Goal: Task Accomplishment & Management: Use online tool/utility

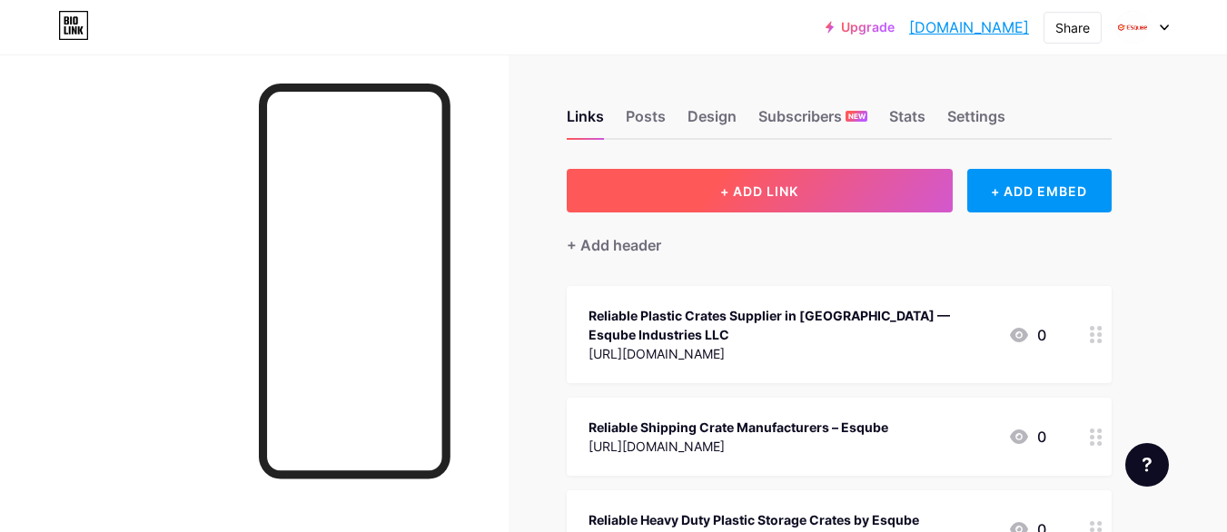
click at [789, 189] on span "+ ADD LINK" at bounding box center [759, 190] width 78 height 15
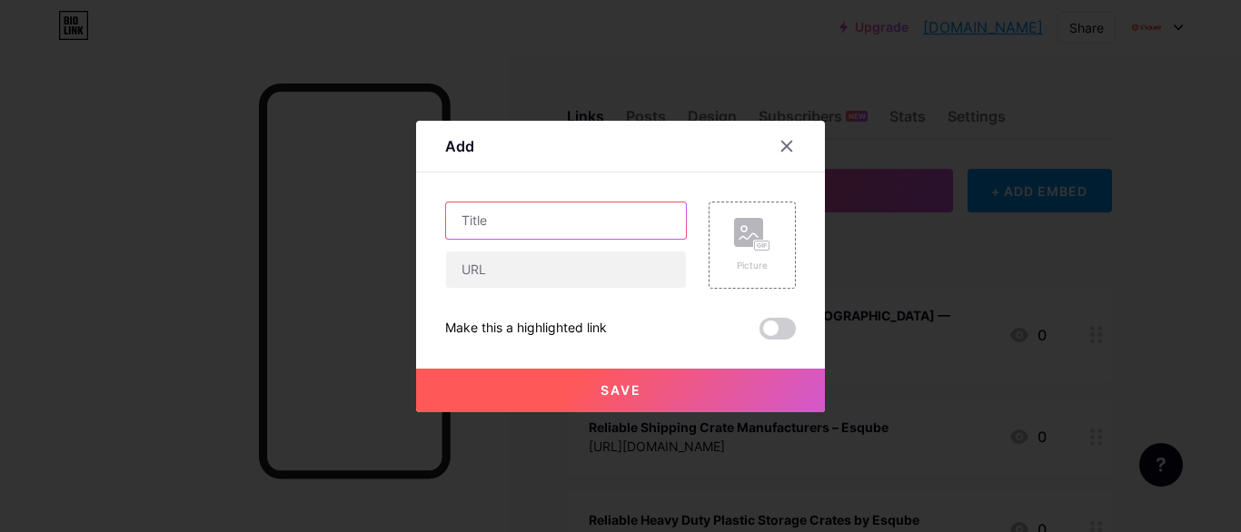
click at [480, 213] on input "text" at bounding box center [566, 221] width 240 height 36
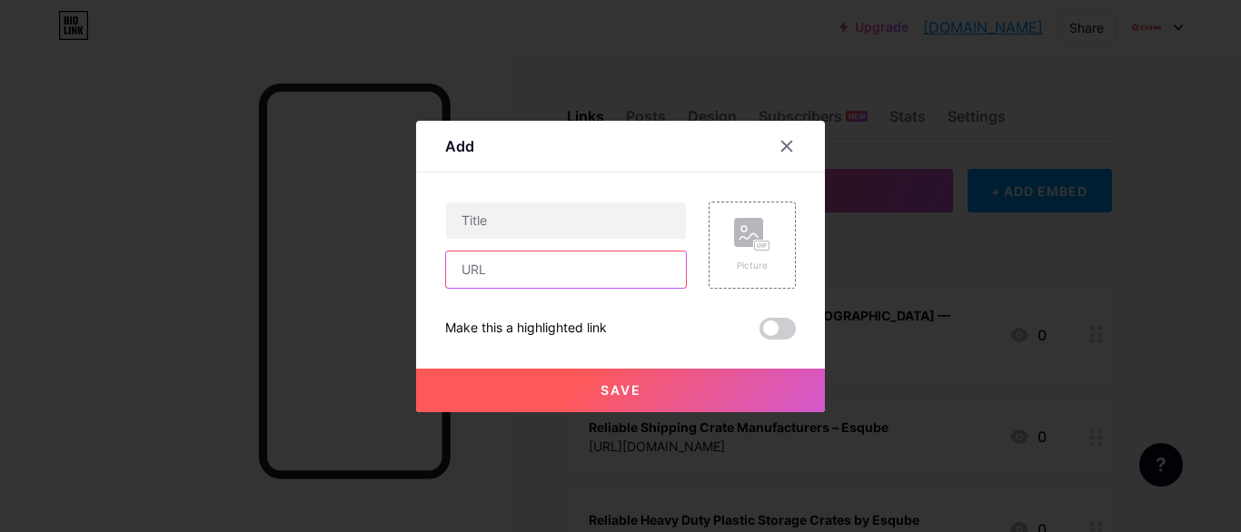
click at [487, 275] on input "text" at bounding box center [566, 270] width 240 height 36
paste input "[URL][DOMAIN_NAME]"
type input "[URL][DOMAIN_NAME]"
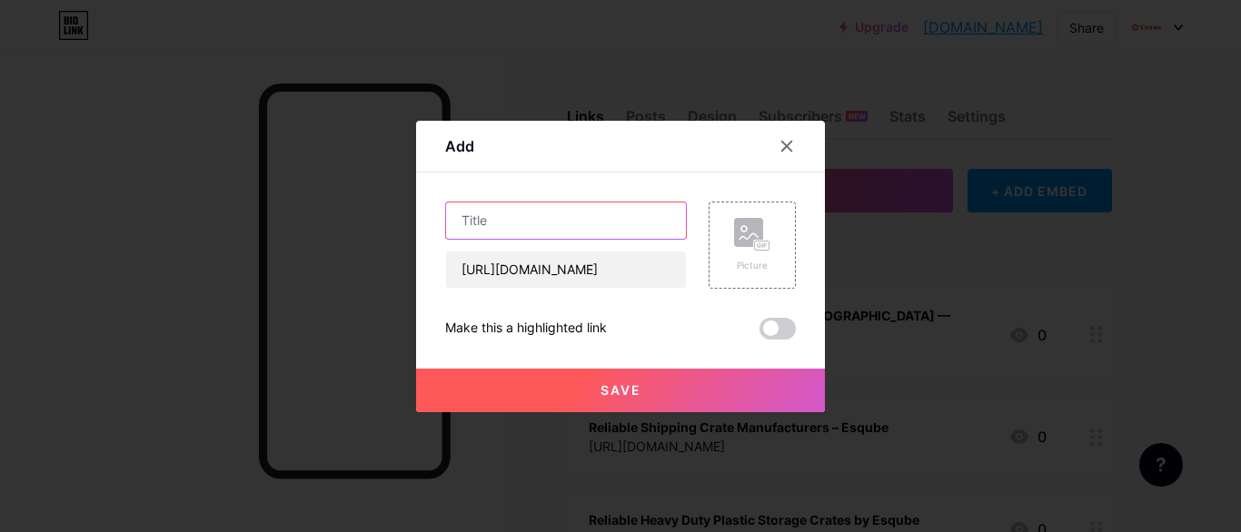
scroll to position [0, 0]
click at [486, 229] on input "text" at bounding box center [566, 221] width 240 height 36
paste input "Plastic Crates for Fish – Esqube’s Durable Storage Solutions"
type input "Plastic Crates for Fish – Esqube’s Durable Storage Solutions"
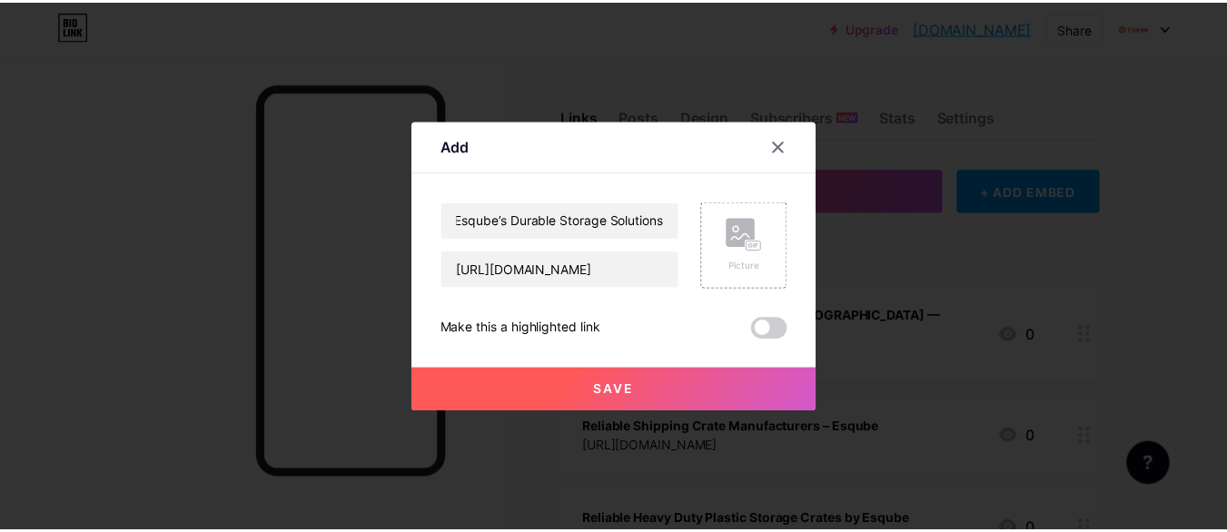
scroll to position [0, 0]
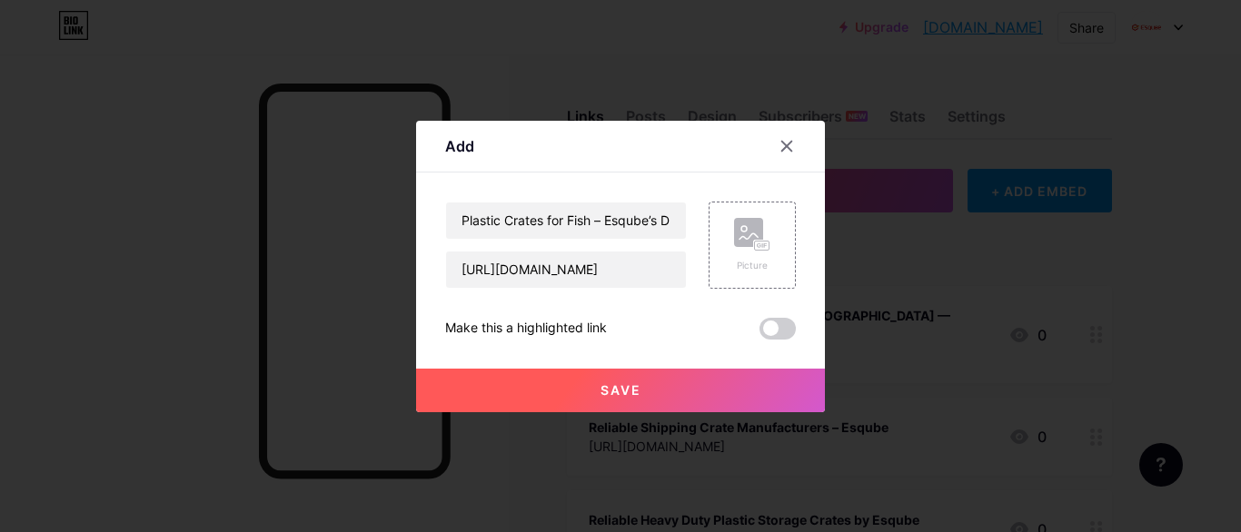
click at [620, 405] on button "Save" at bounding box center [620, 391] width 409 height 44
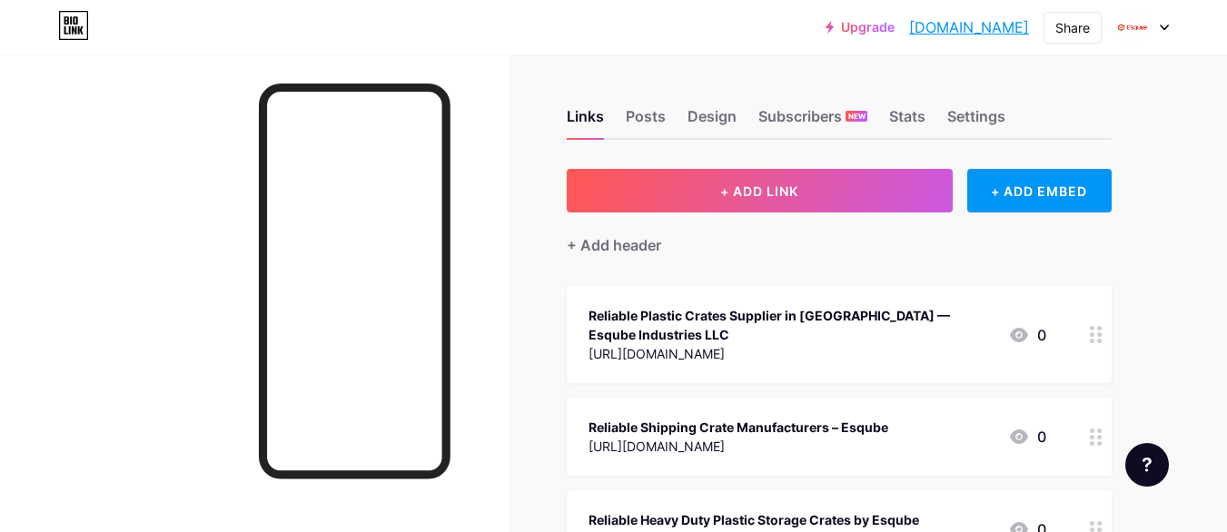
click at [1003, 23] on link "[DOMAIN_NAME]" at bounding box center [969, 27] width 120 height 22
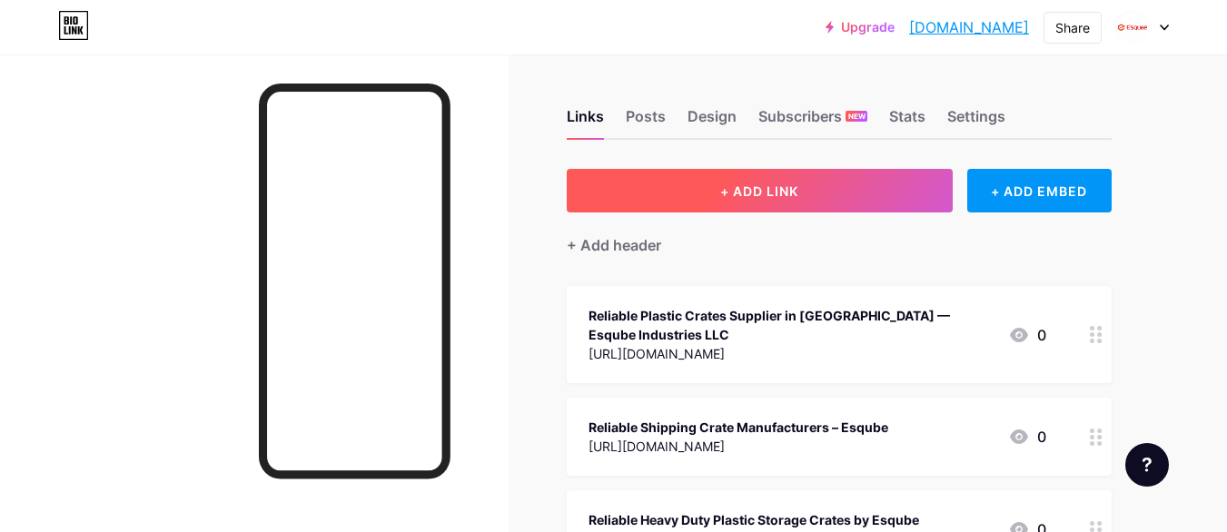
click at [781, 196] on span "+ ADD LINK" at bounding box center [759, 190] width 78 height 15
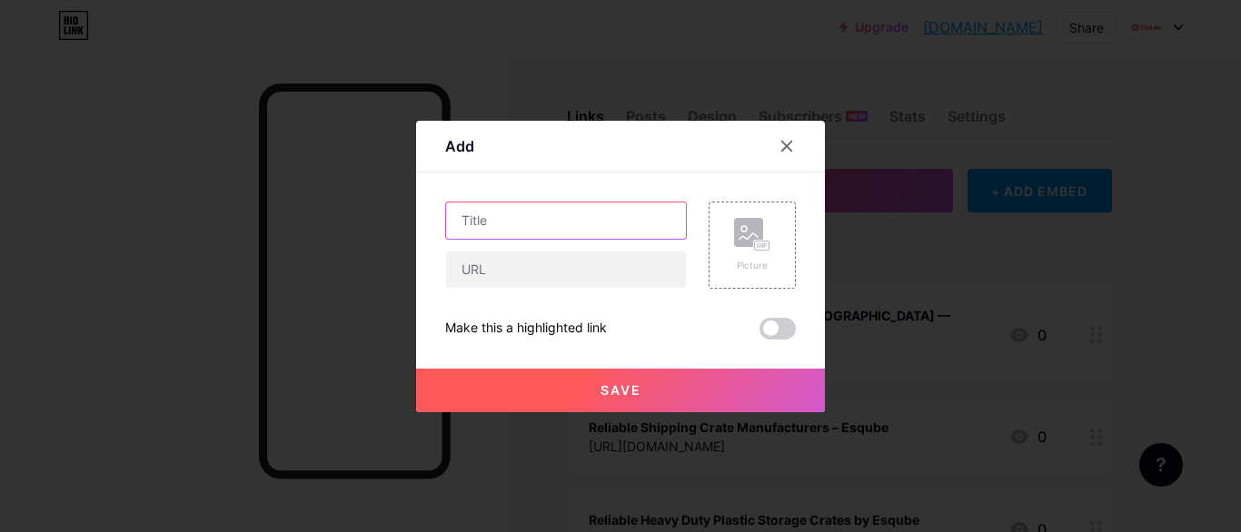
click at [530, 232] on input "text" at bounding box center [566, 221] width 240 height 36
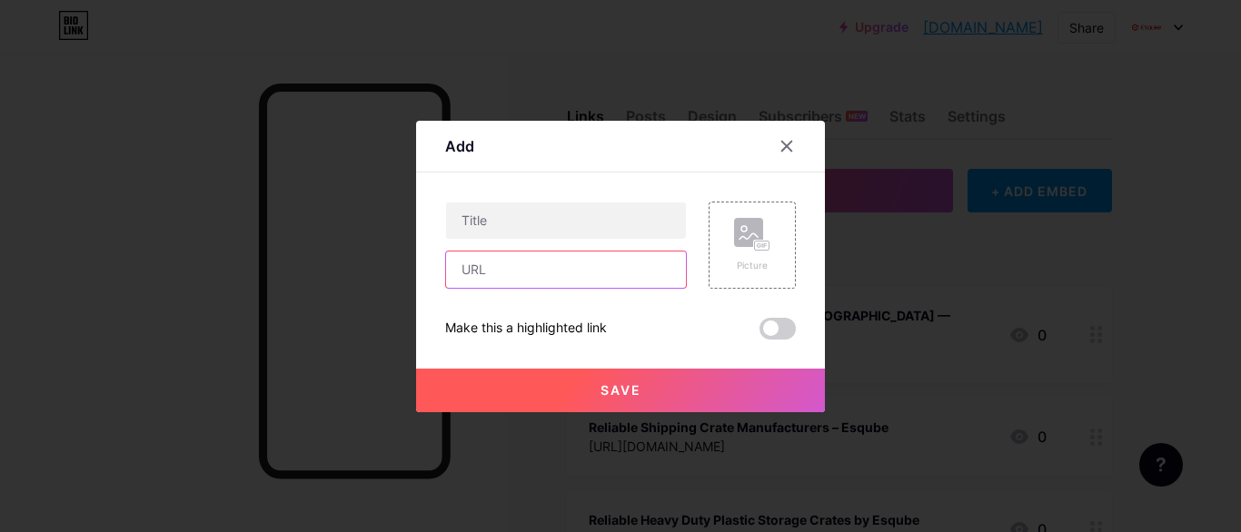
click at [522, 263] on input "text" at bounding box center [566, 270] width 240 height 36
paste input "[URL][DOMAIN_NAME]"
type input "[URL][DOMAIN_NAME]"
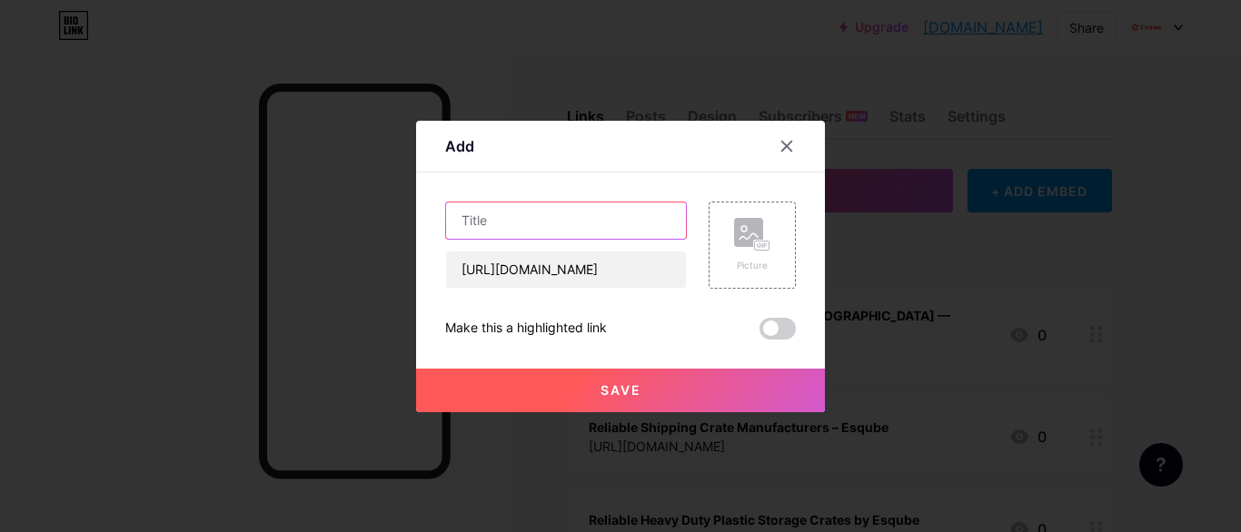
click at [522, 222] on input "text" at bounding box center [566, 221] width 240 height 36
paste input "Vegetable Storage Crates: Durable, Hygienic, and Versatile Solutions by Esqube"
type input "Vegetable Storage Crates: Durable, Hygienic, and Versatile Solutions by Esqube"
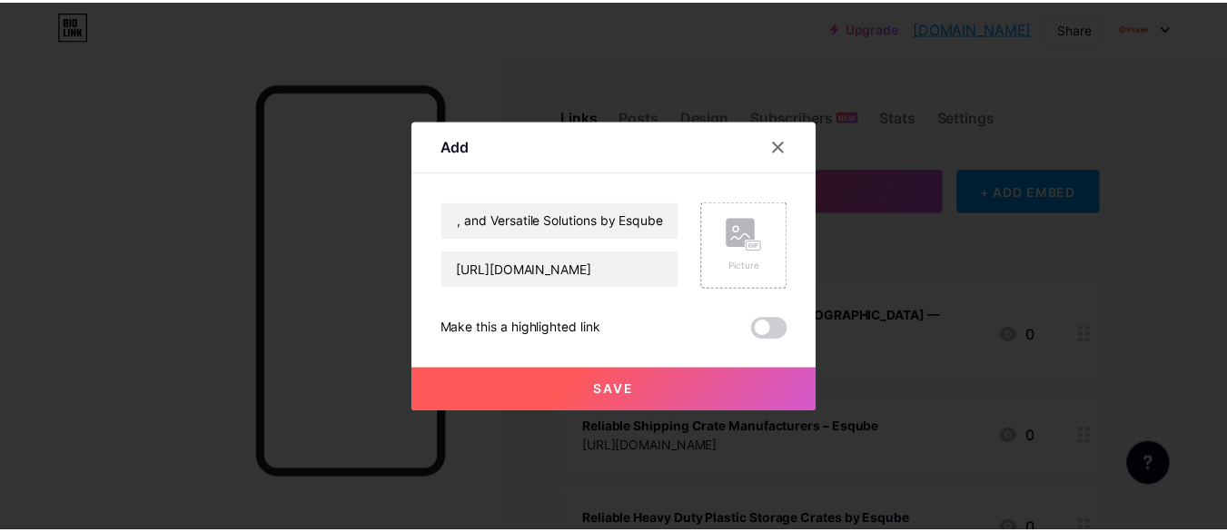
scroll to position [0, 0]
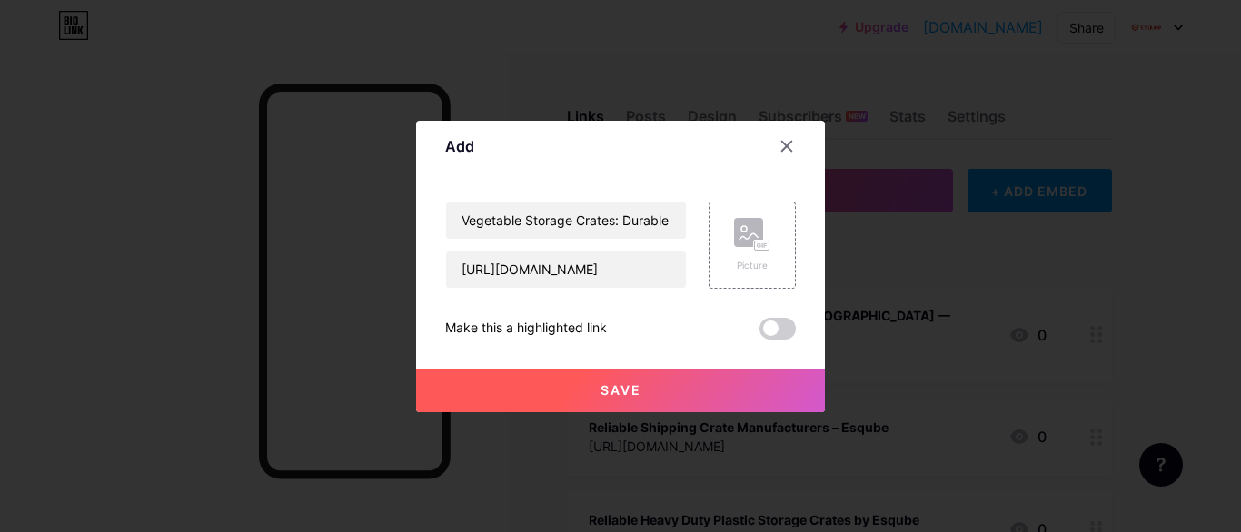
click at [574, 373] on button "Save" at bounding box center [620, 391] width 409 height 44
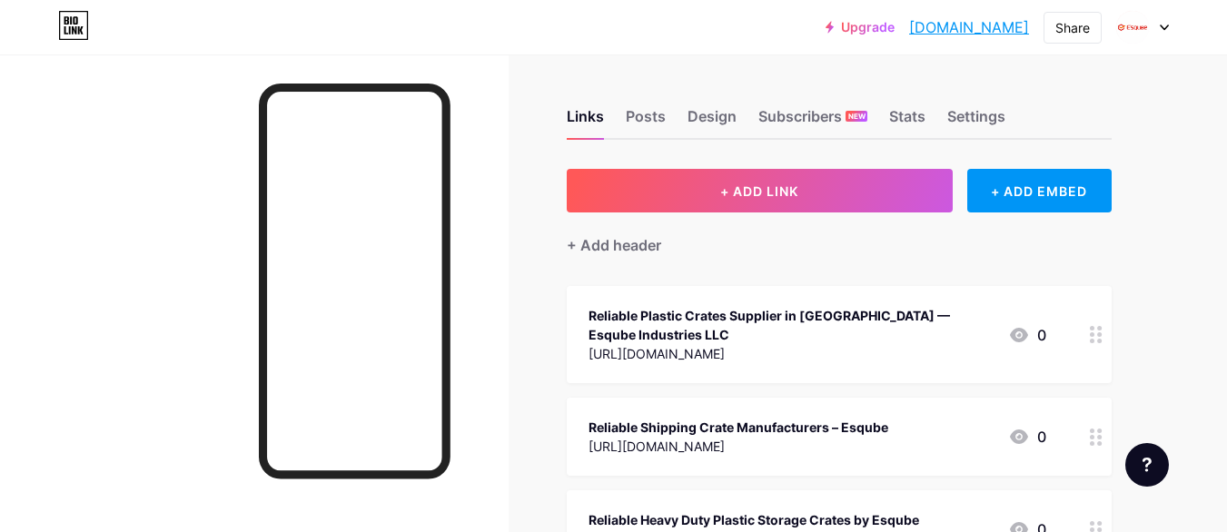
click at [934, 24] on link "[DOMAIN_NAME]" at bounding box center [969, 27] width 120 height 22
